Goal: Task Accomplishment & Management: Manage account settings

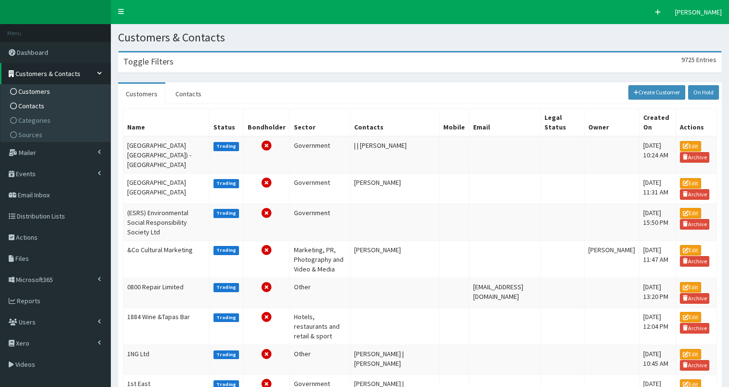
click at [38, 106] on span "Contacts" at bounding box center [31, 106] width 26 height 9
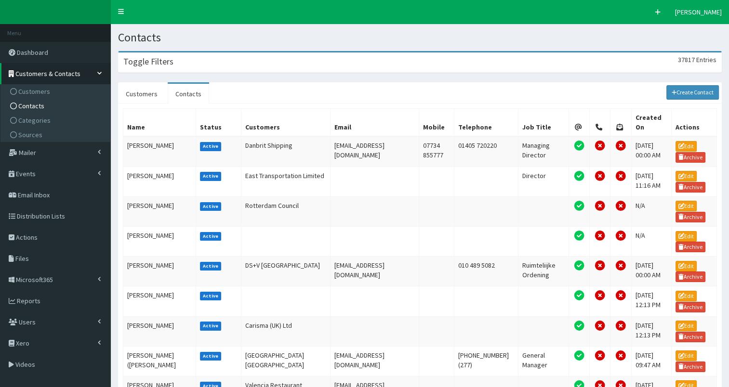
click at [231, 62] on div "Toggle Filters 37817 Entries" at bounding box center [419, 62] width 602 height 20
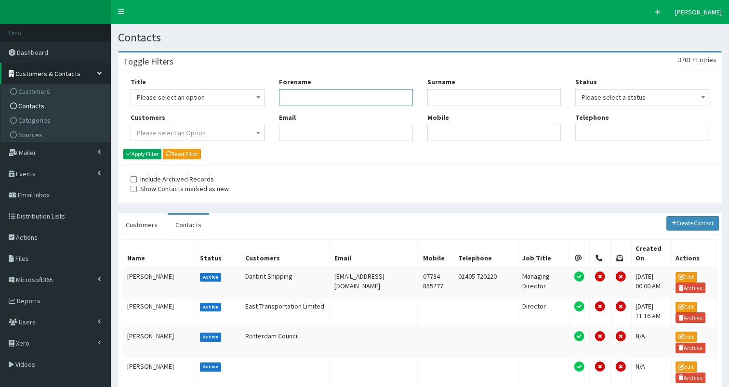
click at [297, 100] on input "Forename" at bounding box center [346, 97] width 134 height 16
type input "jason"
type input "stock"
click at [142, 154] on button "Apply Filter" at bounding box center [142, 154] width 38 height 11
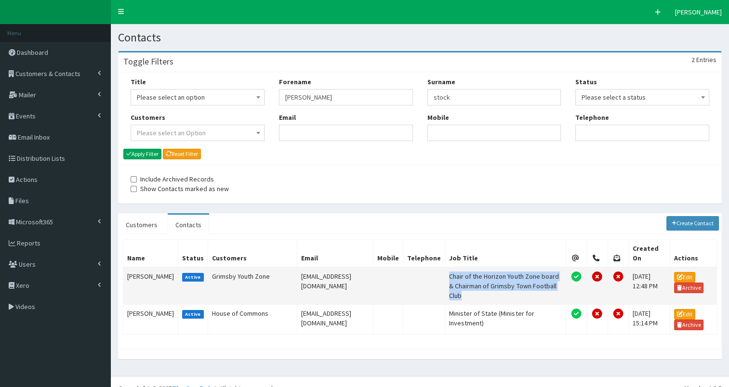
drag, startPoint x: 457, startPoint y: 264, endPoint x: 496, endPoint y: 284, distance: 44.1
click at [496, 284] on td "Chair of the Horizon Youth Zone board & Chairman of Grimsby Town Football Club" at bounding box center [505, 286] width 121 height 38
copy td "Chair of the Horizon Youth Zone board & Chairman of Grimsby Town Football Club"
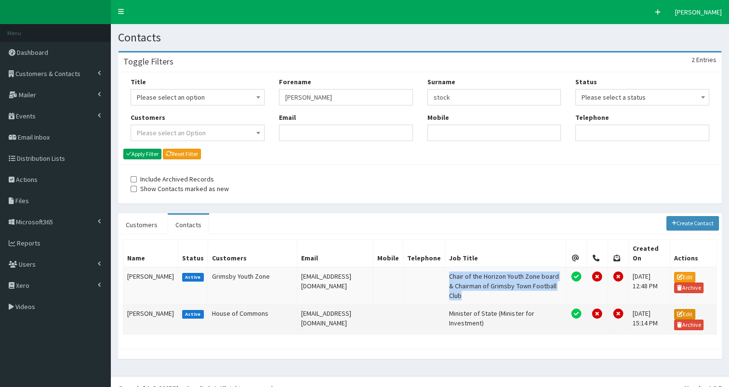
click at [687, 309] on link "Edit" at bounding box center [684, 314] width 21 height 11
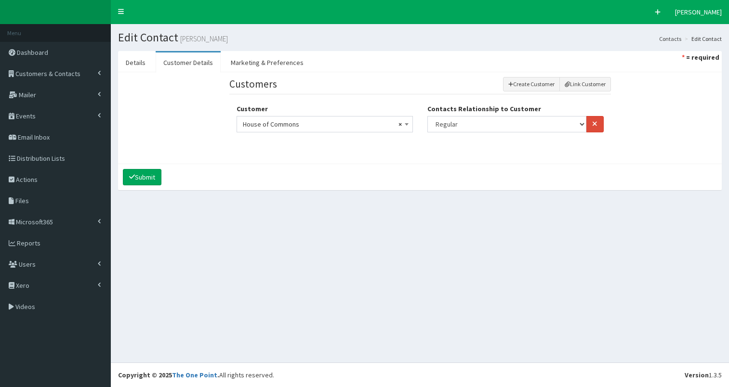
select select
click at [125, 61] on link "Details" at bounding box center [135, 62] width 35 height 20
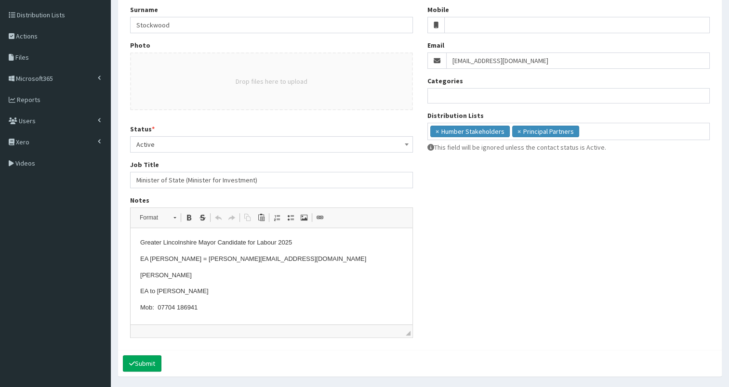
scroll to position [146, 0]
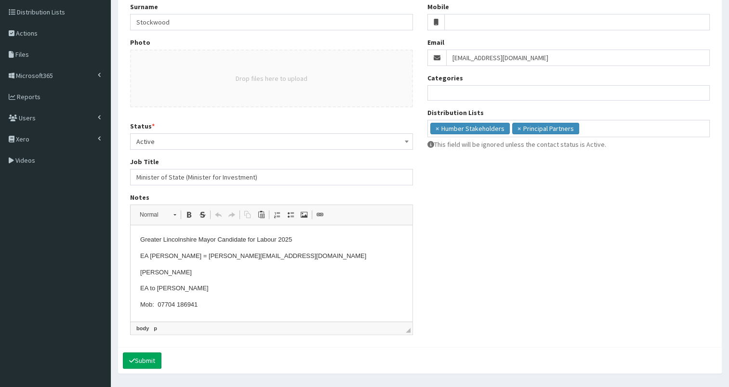
click at [202, 273] on p "Louise Viner" at bounding box center [271, 273] width 262 height 10
click at [158, 287] on html "Greater Lincolnshire Mayor Candidate for Labour 2025 EA Lou = louise@53.capital…" at bounding box center [272, 256] width 282 height 62
click at [308, 241] on p "Greater Lincolnshire Mayor Candidate for Labour 2025" at bounding box center [271, 240] width 262 height 10
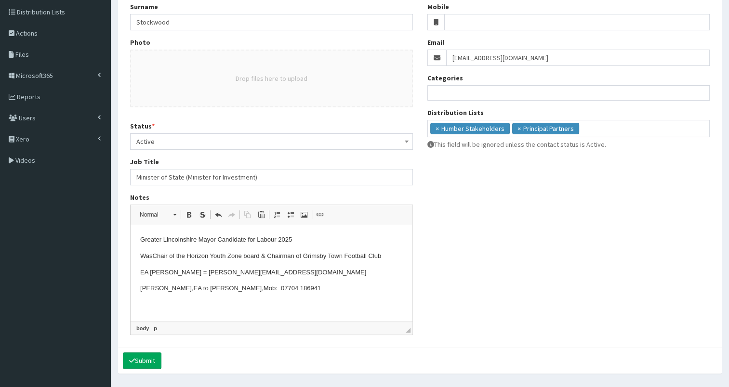
click at [154, 256] on p "Was Chair of the Horizon Youth Zone board & Chairman of Grimsby Town Football C…" at bounding box center [271, 256] width 262 height 10
drag, startPoint x: 451, startPoint y: 55, endPoint x: 552, endPoint y: 60, distance: 101.7
click at [552, 60] on input "Hello@jason4mayor.co.uk" at bounding box center [578, 58] width 264 height 16
click at [299, 239] on p "Greater Lincolnshire Mayor Candidate for Labour 2025" at bounding box center [271, 240] width 262 height 10
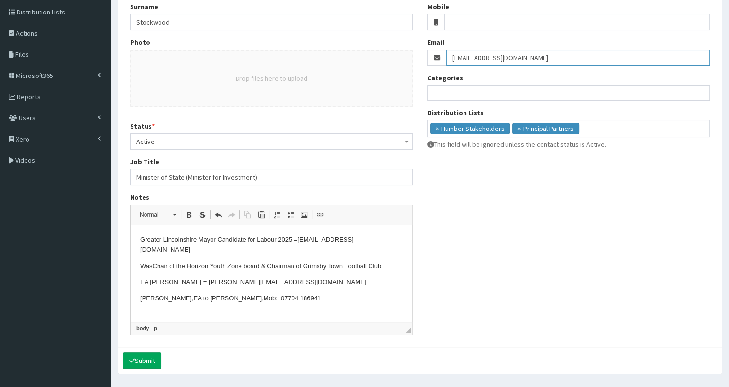
drag, startPoint x: 450, startPoint y: 57, endPoint x: 572, endPoint y: 58, distance: 122.3
click at [572, 58] on input "stockwood@businessandtrade.gov.uk" at bounding box center [578, 58] width 264 height 16
click at [538, 57] on input "stockwood@businessandtrade.gov.uk" at bounding box center [578, 58] width 264 height 16
click at [451, 58] on input "stockwood@businessandtrade.gov.uk" at bounding box center [578, 58] width 264 height 16
type input "stockwood@businessandtrade.gov.uk"
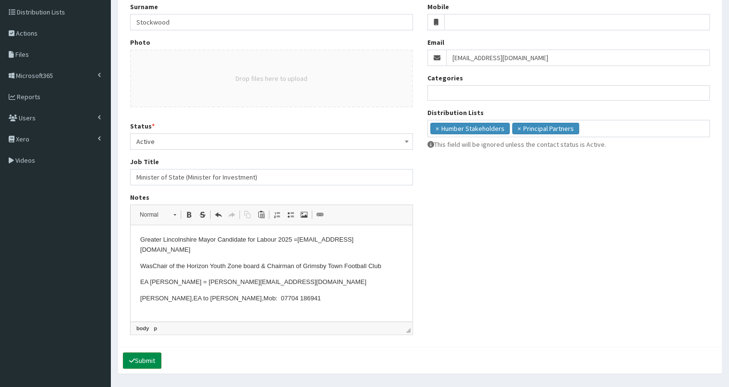
click at [150, 355] on button "Submit" at bounding box center [142, 361] width 39 height 16
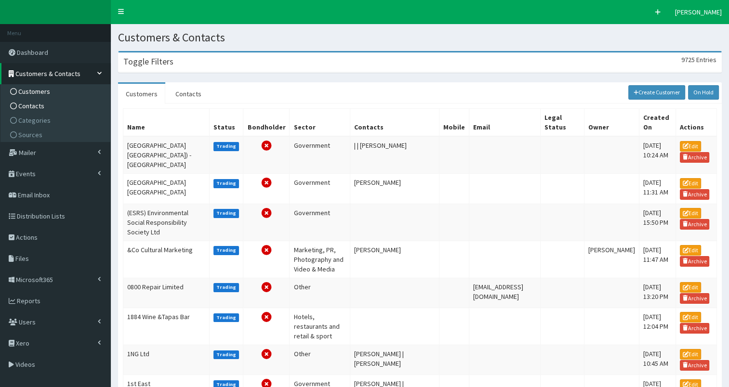
click at [37, 105] on span "Contacts" at bounding box center [31, 106] width 26 height 9
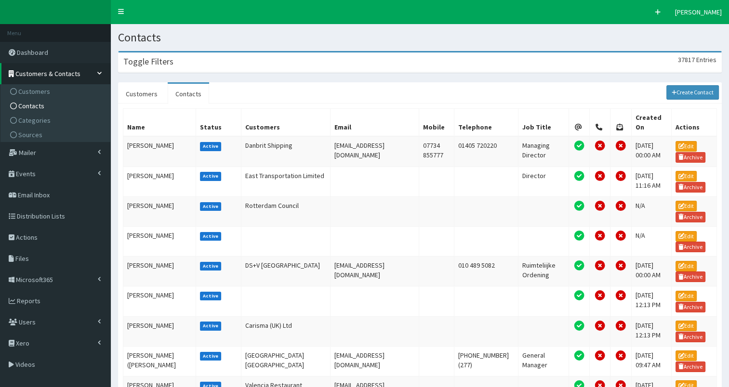
click at [241, 62] on div "Toggle Filters 37817 Entries" at bounding box center [419, 62] width 602 height 20
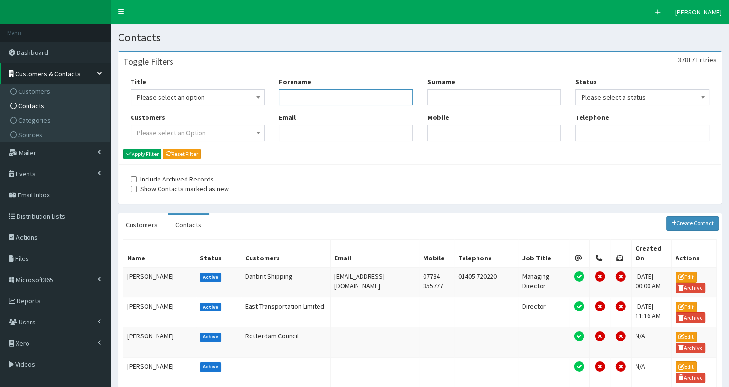
click at [300, 95] on input "Forename" at bounding box center [346, 97] width 134 height 16
type input "[PERSON_NAME]"
type input "stoc"
click at [149, 152] on button "Apply Filter" at bounding box center [142, 154] width 38 height 11
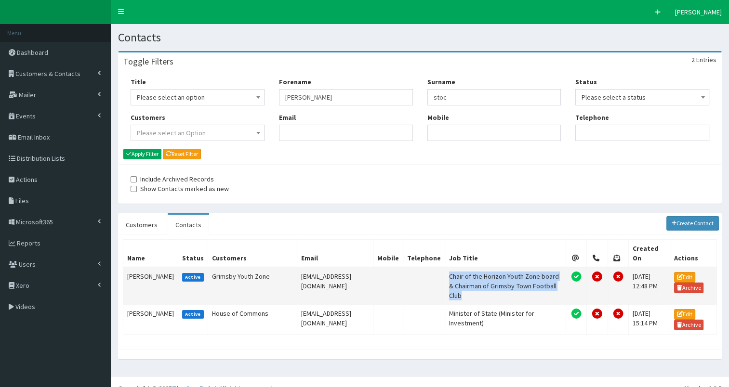
drag, startPoint x: 457, startPoint y: 263, endPoint x: 506, endPoint y: 281, distance: 52.3
click at [506, 281] on td "Chair of the Horizon Youth Zone board & Chairman of Grimsby Town Football Club" at bounding box center [505, 286] width 121 height 38
copy td "Chair of the Horizon Youth Zone board & Chairman of Grimsby Town Football Club"
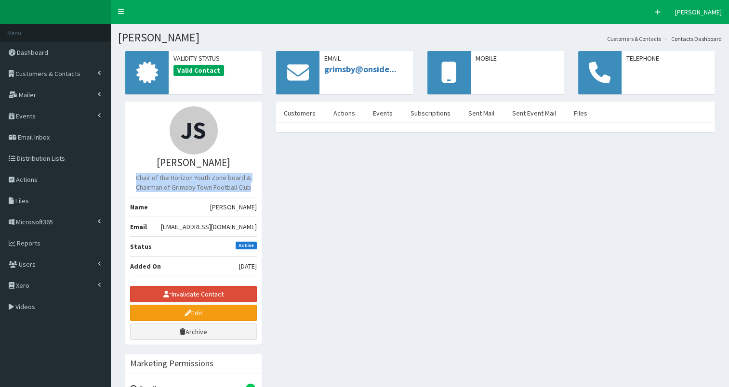
drag, startPoint x: 137, startPoint y: 178, endPoint x: 258, endPoint y: 185, distance: 120.6
click at [258, 185] on div "JS Mr Jason Stockwood Chair of the Horizon Youth Zone board & Chairman of Grims…" at bounding box center [193, 223] width 136 height 243
copy p "Chair of the Horizon Youth Zone board & Chairman of Grimsby Town Football Club"
click at [188, 310] on icon at bounding box center [187, 313] width 7 height 7
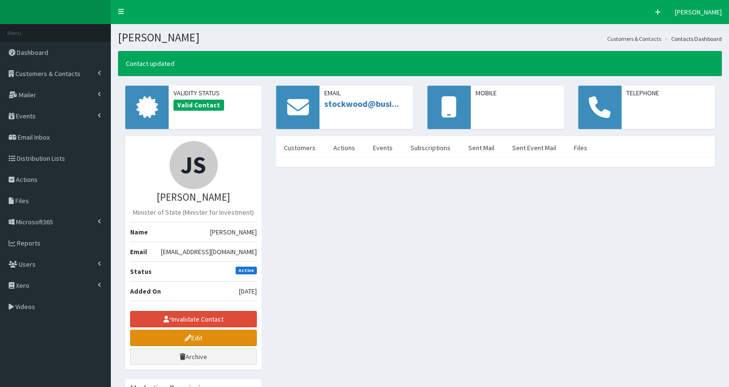
click at [154, 337] on link "Edit" at bounding box center [193, 338] width 127 height 16
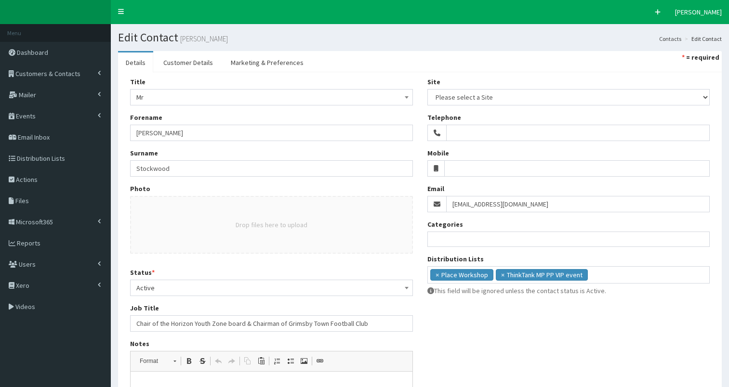
select select
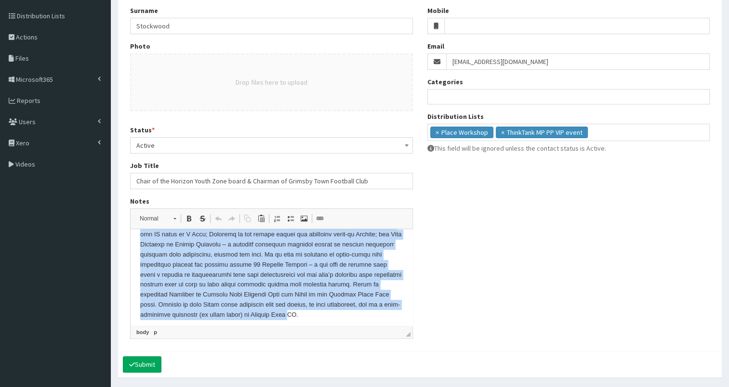
scroll to position [43, 0]
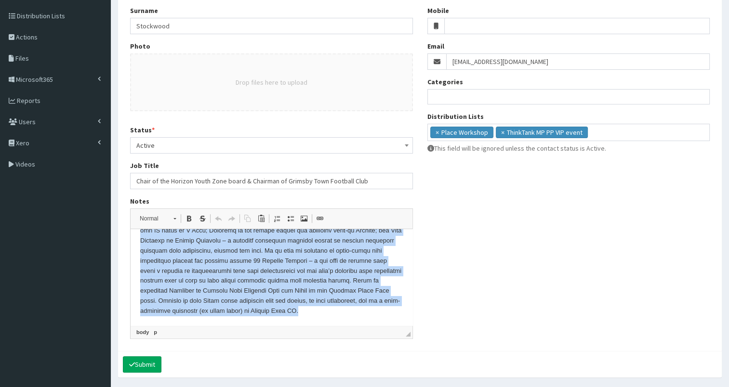
drag, startPoint x: 139, startPoint y: 245, endPoint x: 326, endPoint y: 317, distance: 200.5
click at [326, 317] on html at bounding box center [272, 256] width 282 height 140
copy p "Jason Stockwood is a father, husband, philosophy graduate, writer and an accide…"
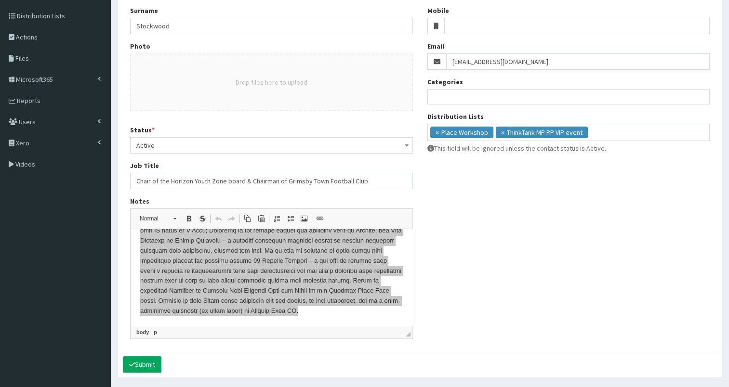
click at [188, 143] on span "Active" at bounding box center [271, 145] width 270 height 13
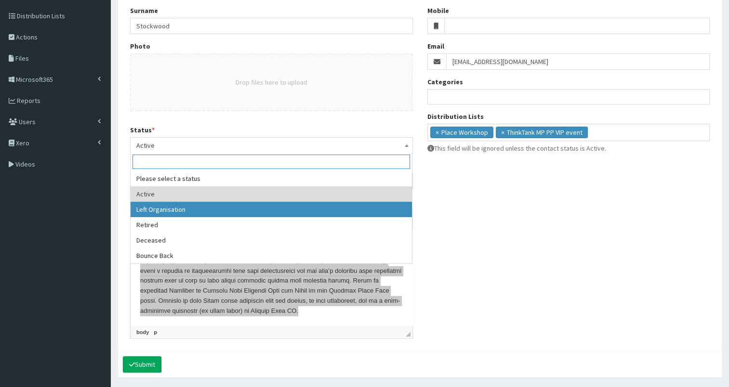
select select "2"
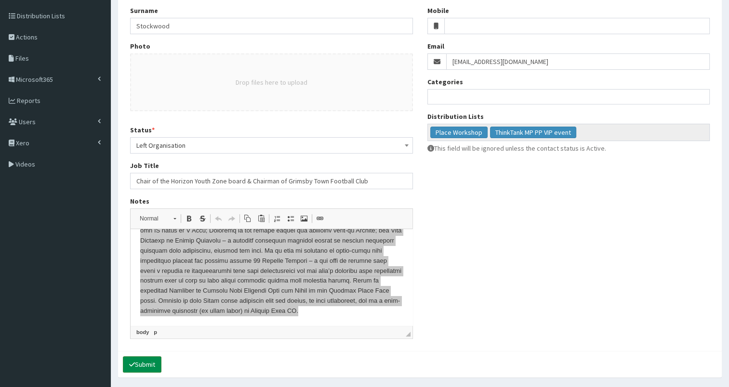
click at [146, 366] on button "Submit" at bounding box center [142, 364] width 39 height 16
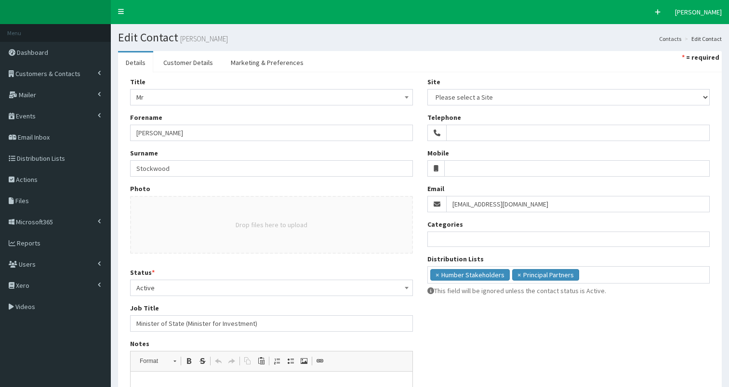
select select
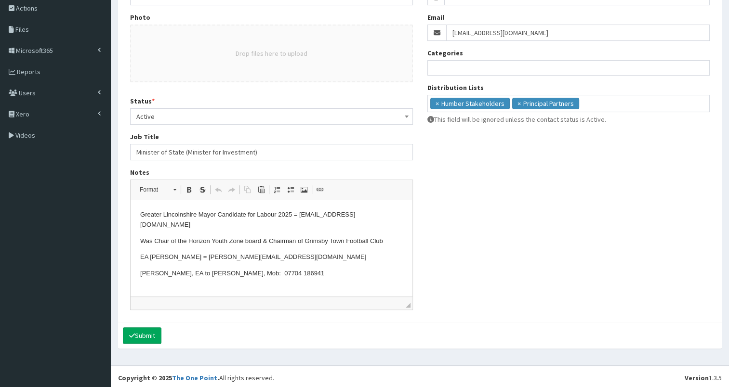
scroll to position [173, 0]
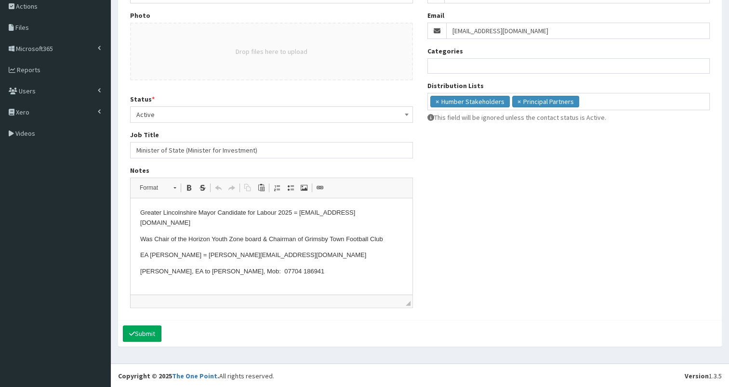
click at [266, 250] on p "EA Lou = louise@53.capital" at bounding box center [271, 255] width 262 height 10
click at [234, 276] on html "Greater Lincolnshire Mayor Candidate for Labour 2025 = Hello@jason4mayor.co.uk …" at bounding box center [272, 239] width 282 height 82
click at [188, 274] on html "Greater Lincolnshire Mayor Candidate for Labour 2025 = Hello@jason4mayor.co.uk …" at bounding box center [272, 239] width 282 height 82
click at [393, 250] on p "EA Lou = louise@53.capital Louise Viner, EA to Jason Stockwood, Mob: 07704 1869…" at bounding box center [271, 260] width 262 height 20
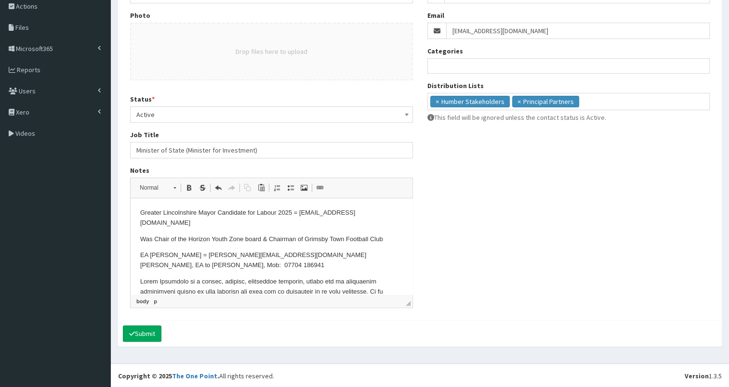
scroll to position [80, 0]
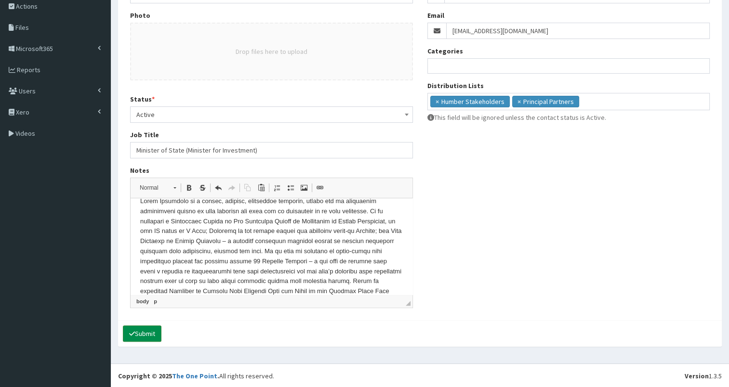
click at [143, 330] on button "Submit" at bounding box center [142, 334] width 39 height 16
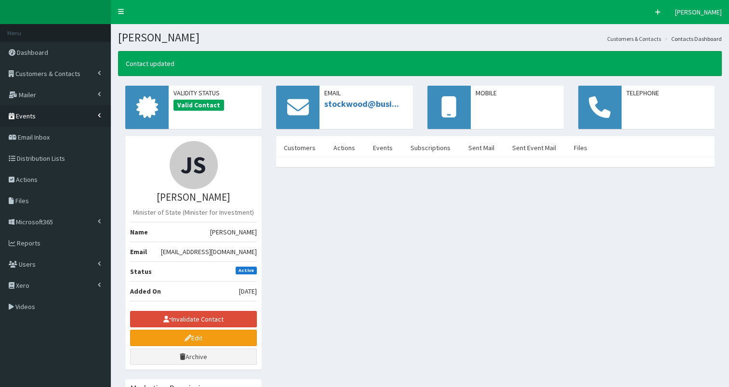
click at [26, 116] on span "Events" at bounding box center [26, 116] width 20 height 9
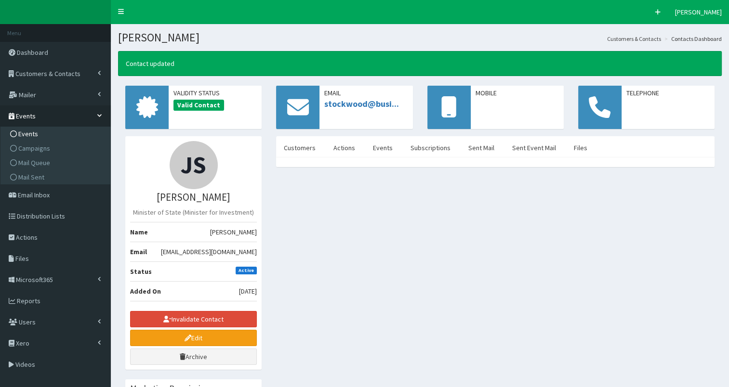
click at [27, 133] on span "Events" at bounding box center [28, 134] width 20 height 9
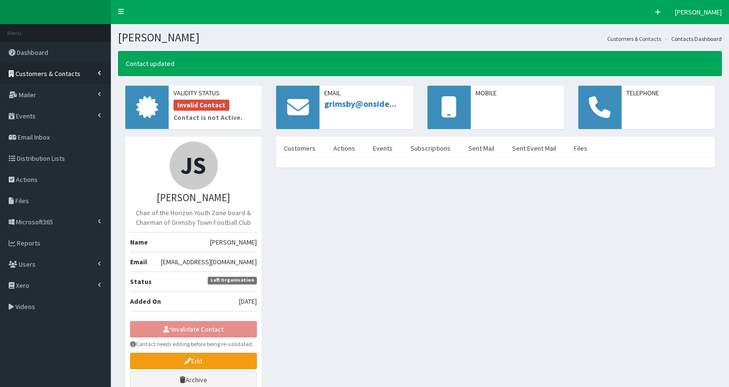
click at [49, 75] on span "Customers & Contacts" at bounding box center [47, 73] width 65 height 9
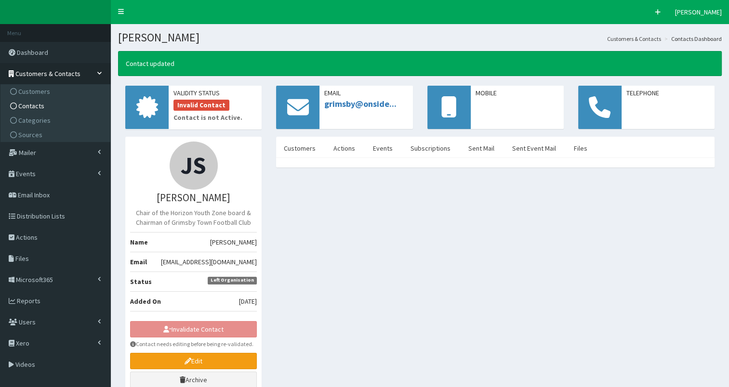
click at [41, 109] on span "Contacts" at bounding box center [31, 106] width 26 height 9
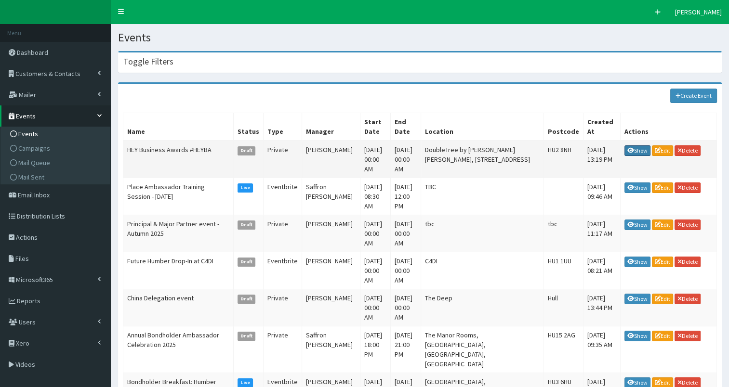
click at [635, 145] on link "Show" at bounding box center [637, 150] width 26 height 11
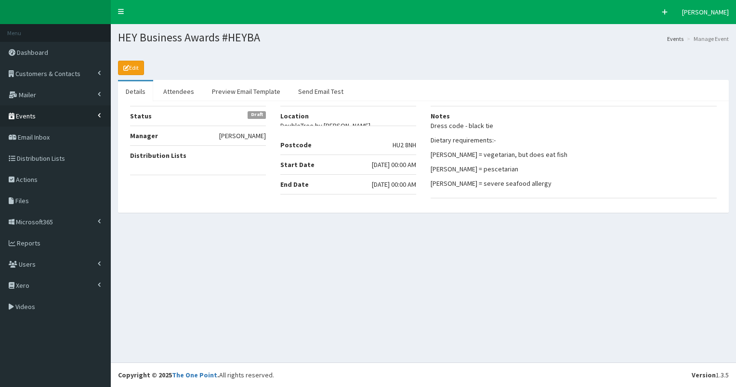
click at [22, 114] on span "Events" at bounding box center [26, 116] width 20 height 9
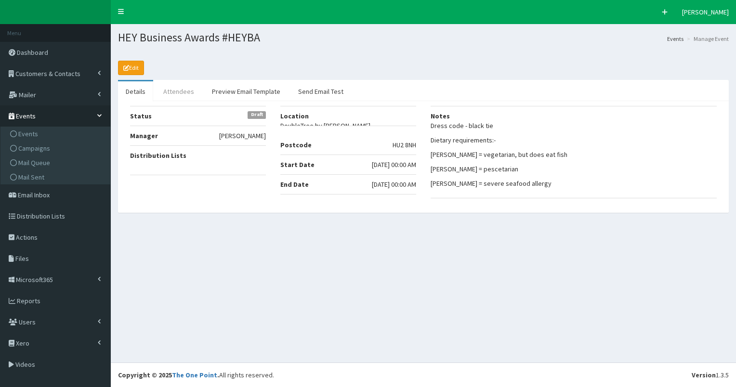
click at [167, 91] on link "Attendees" at bounding box center [179, 91] width 46 height 20
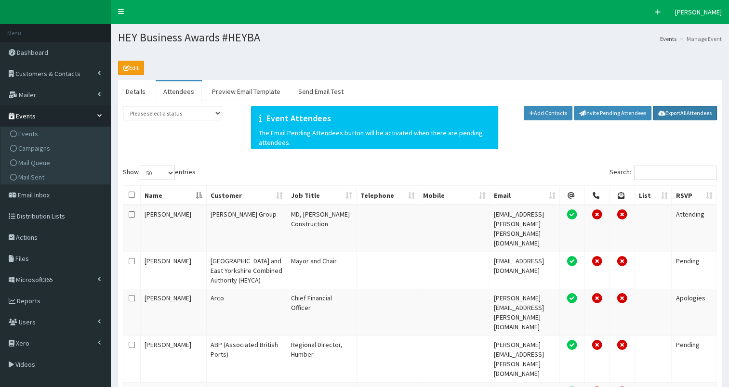
click at [669, 109] on link "Export All Attendees" at bounding box center [685, 113] width 64 height 14
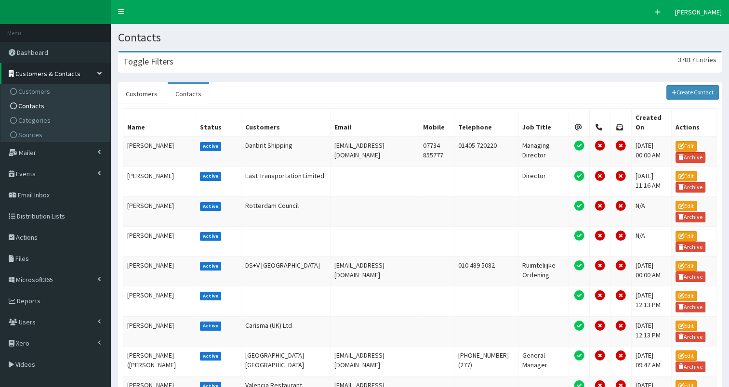
click at [240, 66] on div "Toggle Filters 37817 Entries" at bounding box center [419, 62] width 602 height 20
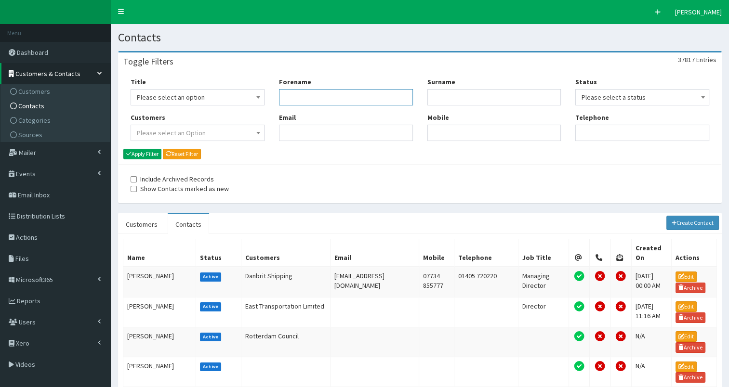
click at [298, 96] on input "Forename" at bounding box center [346, 97] width 134 height 16
type input "george"
type input "bak"
click at [143, 155] on button "Apply Filter" at bounding box center [142, 154] width 38 height 11
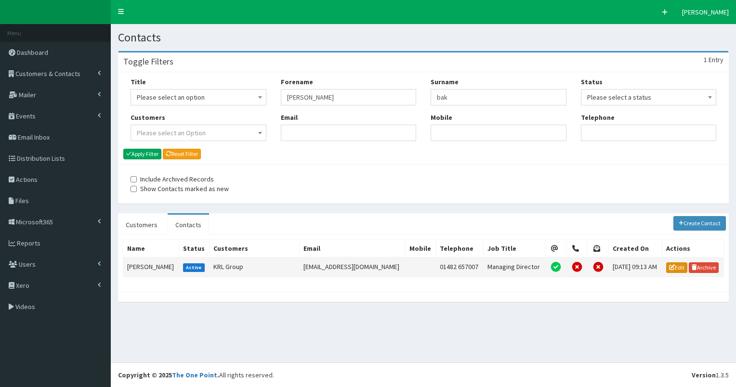
click at [669, 265] on icon at bounding box center [672, 267] width 6 height 6
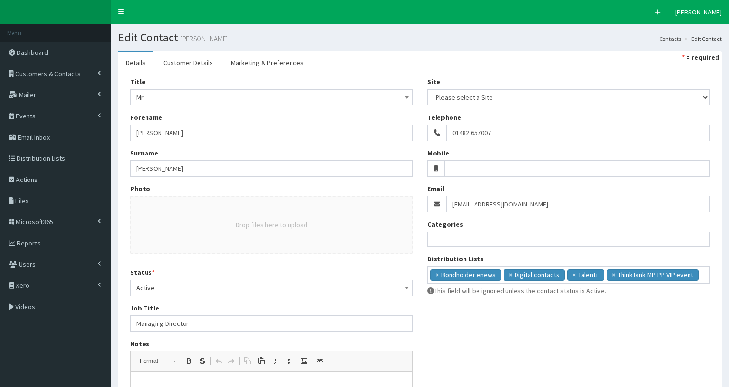
select select
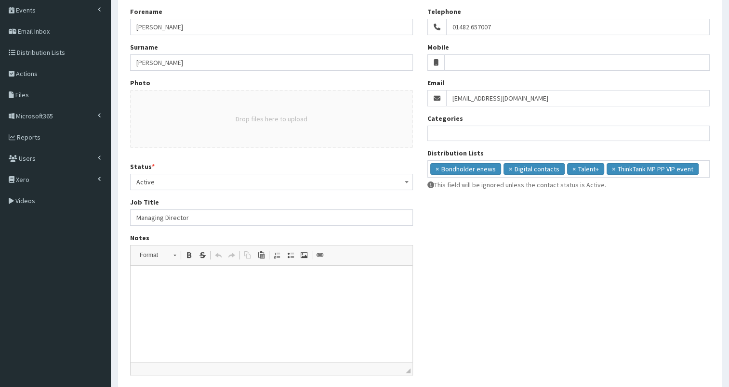
scroll to position [107, 0]
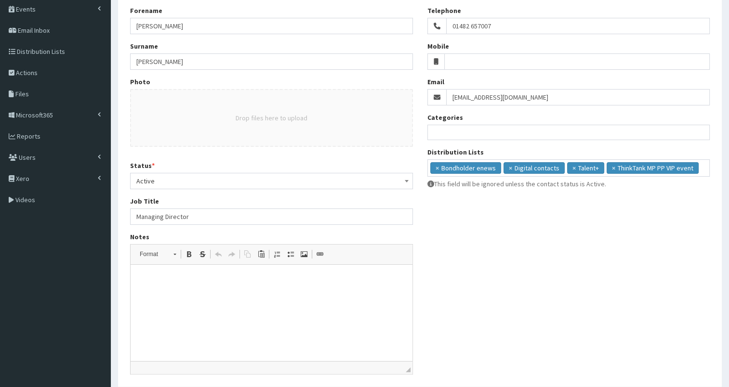
click at [157, 176] on span "Active" at bounding box center [271, 180] width 270 height 13
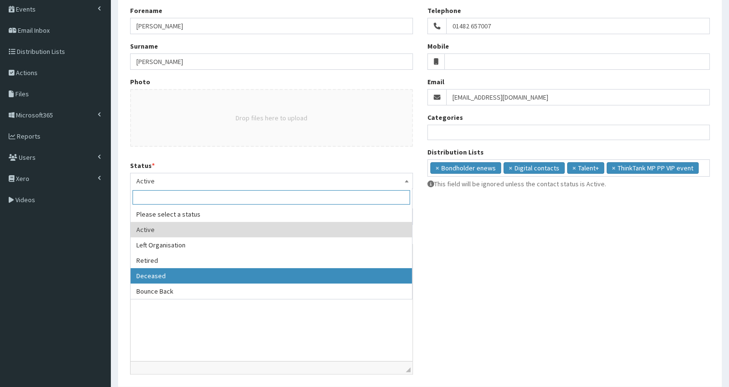
select select "4"
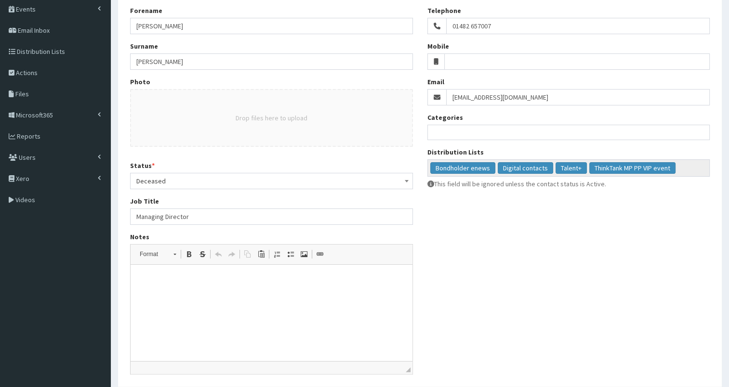
scroll to position [173, 0]
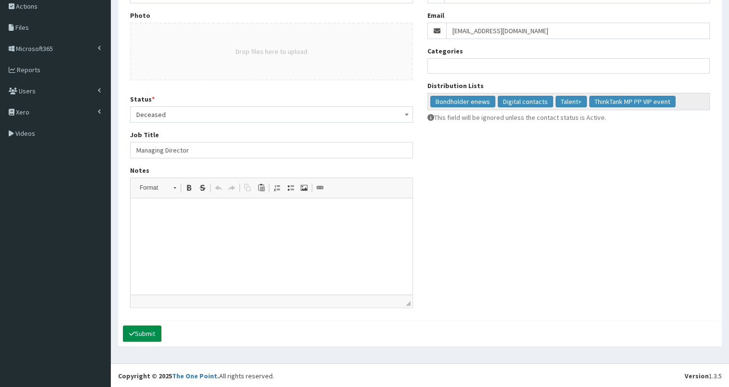
click at [143, 332] on button "Submit" at bounding box center [142, 334] width 39 height 16
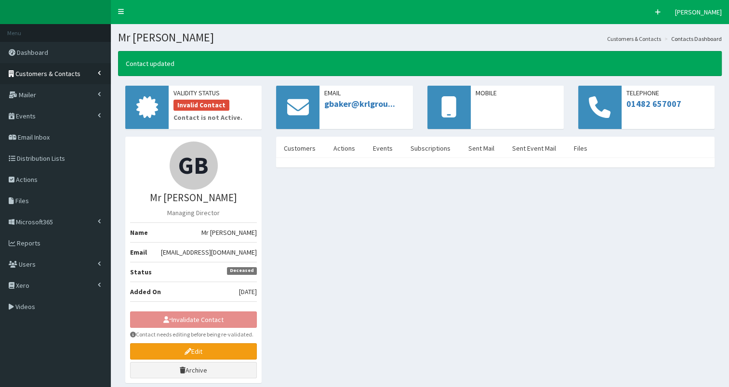
click at [33, 75] on span "Customers & Contacts" at bounding box center [47, 73] width 65 height 9
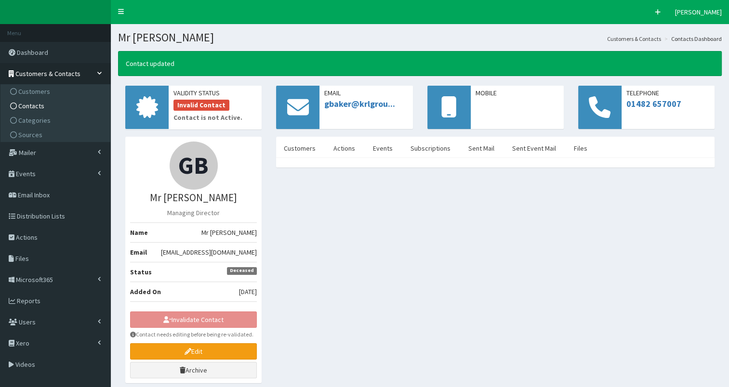
click at [26, 106] on span "Contacts" at bounding box center [31, 106] width 26 height 9
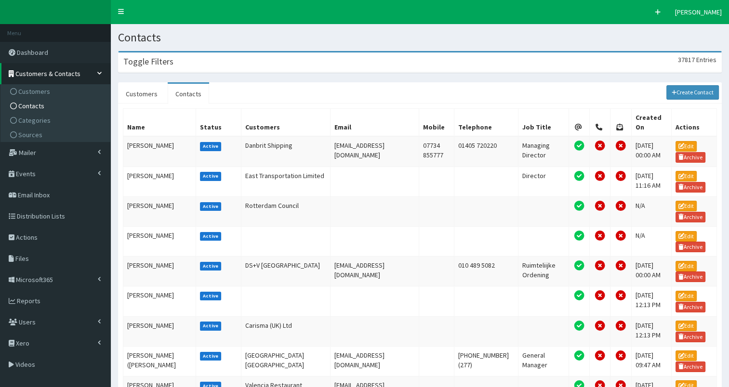
click at [231, 64] on div "Toggle Filters 37817 Entries" at bounding box center [419, 62] width 602 height 20
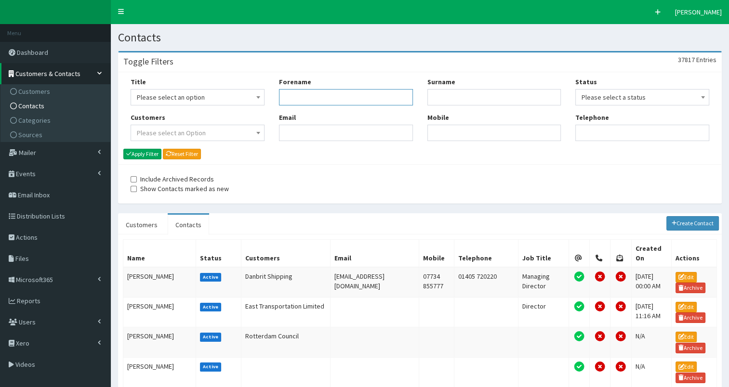
click at [292, 99] on input "Forename" at bounding box center [346, 97] width 134 height 16
type input "and"
type input "[PERSON_NAME]"
click at [149, 152] on button "Apply Filter" at bounding box center [142, 154] width 38 height 11
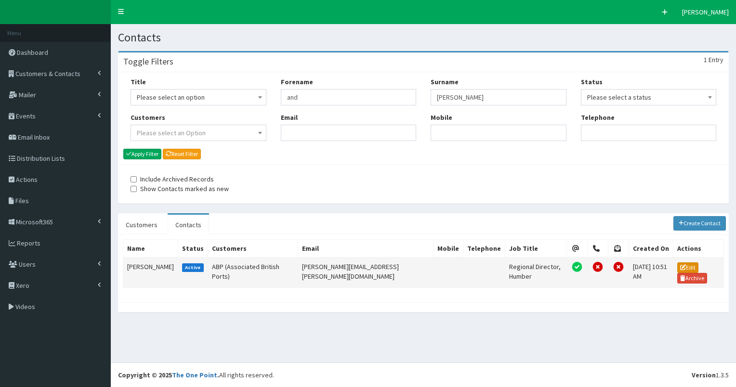
click at [680, 266] on icon at bounding box center [683, 267] width 6 height 6
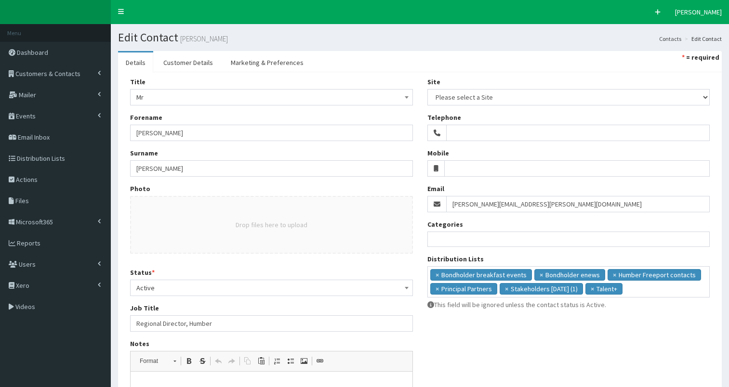
select select
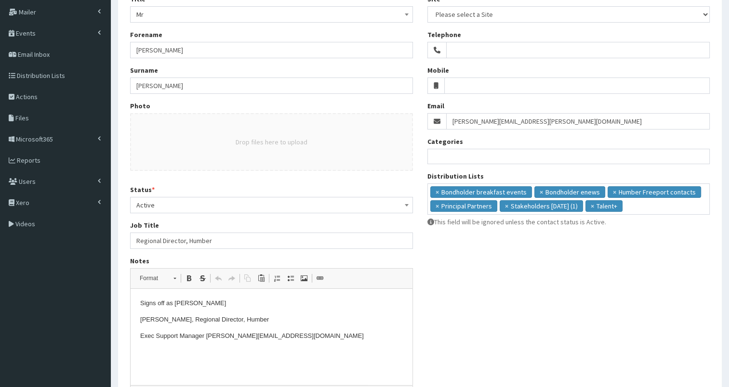
scroll to position [173, 0]
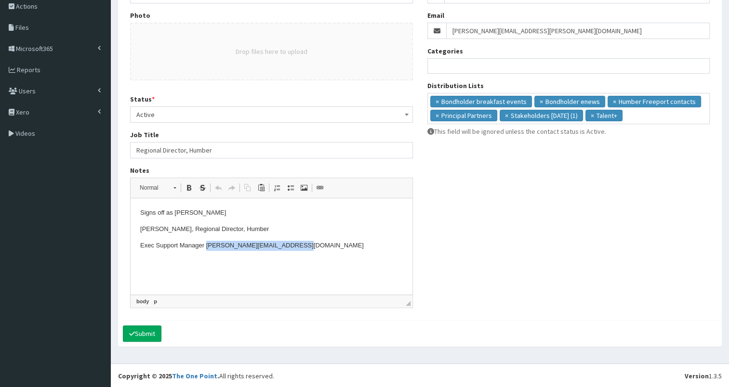
drag, startPoint x: 207, startPoint y: 247, endPoint x: 297, endPoint y: 245, distance: 90.5
click at [297, 245] on p "Exec Support Manager michaela.walls@abports.co.uk" at bounding box center [271, 246] width 262 height 10
copy p "michaela.walls@abports.co.uk"
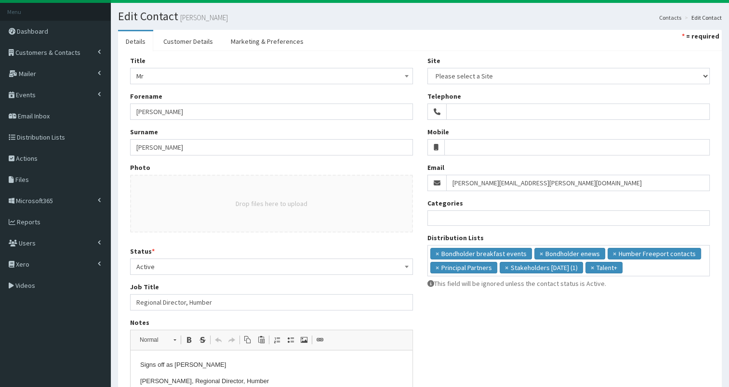
scroll to position [0, 0]
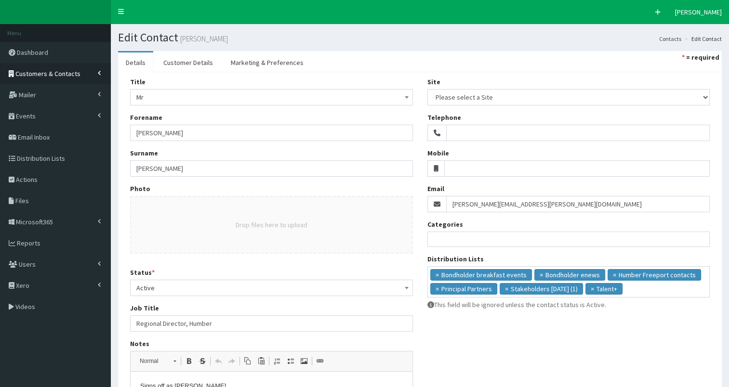
click at [33, 72] on span "Customers & Contacts" at bounding box center [47, 73] width 65 height 9
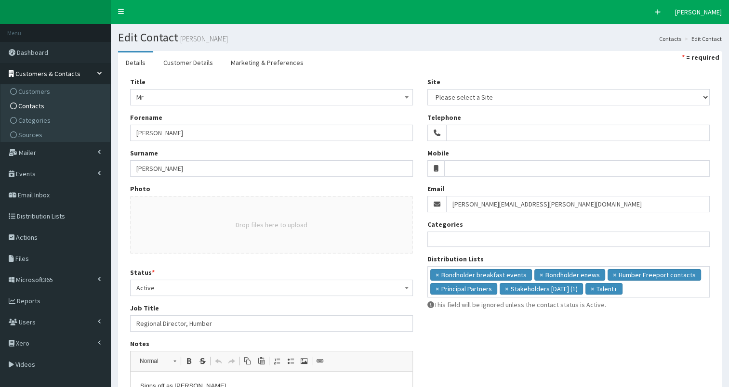
click at [31, 106] on span "Contacts" at bounding box center [31, 106] width 26 height 9
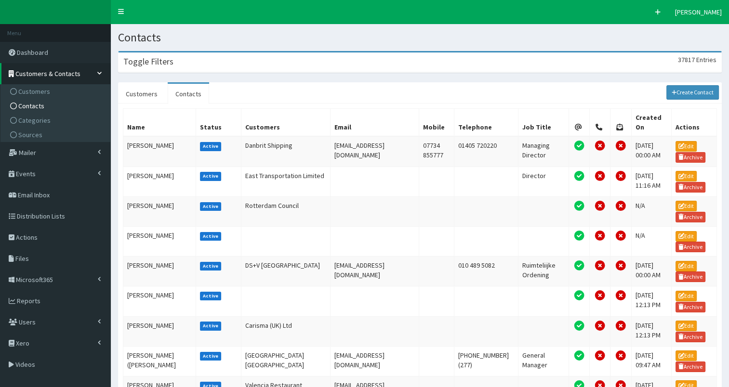
click at [232, 63] on div "Toggle Filters 37817 Entries" at bounding box center [419, 62] width 602 height 20
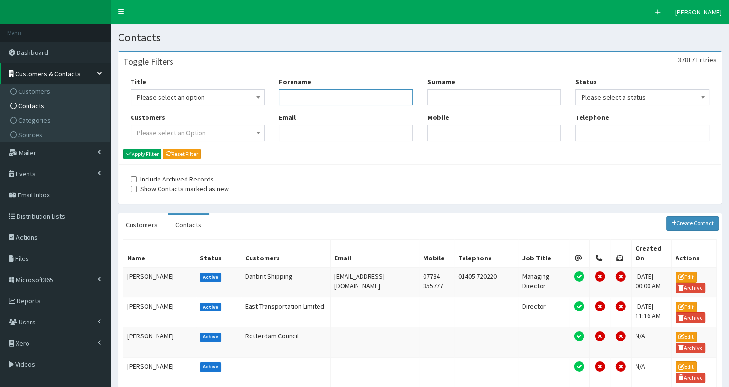
click at [309, 98] on input "Forename" at bounding box center [346, 97] width 134 height 16
type input "luke"
type input "cam"
click at [145, 150] on button "Apply Filter" at bounding box center [142, 154] width 38 height 11
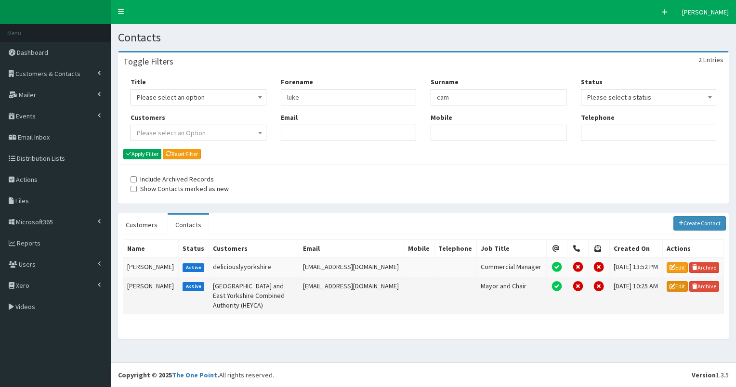
click at [677, 285] on link "Edit" at bounding box center [676, 286] width 21 height 11
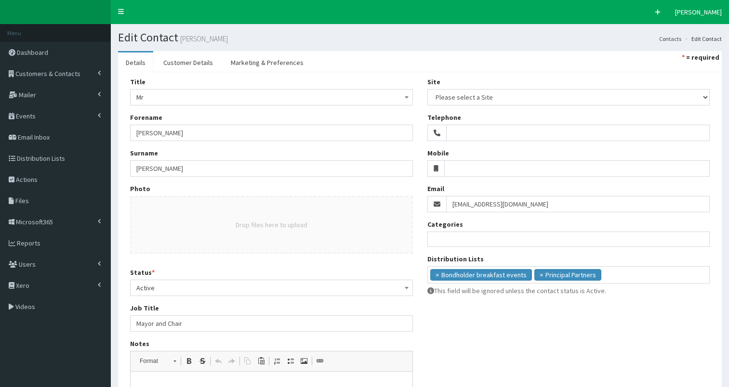
select select
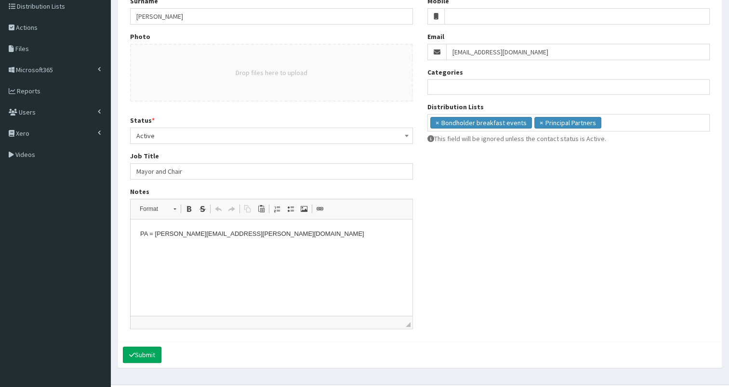
scroll to position [152, 0]
drag, startPoint x: 155, startPoint y: 236, endPoint x: 297, endPoint y: 236, distance: 142.5
click at [297, 236] on p "PA = gabriela.macko@hullandeastyorkshire.gov.uk" at bounding box center [271, 234] width 262 height 10
copy p "gabriela.macko@hullandeastyorkshire.gov.uk"
